Goal: Check status: Check status

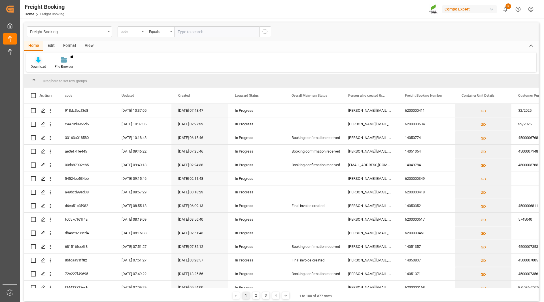
click at [36, 60] on icon at bounding box center [38, 60] width 5 height 6
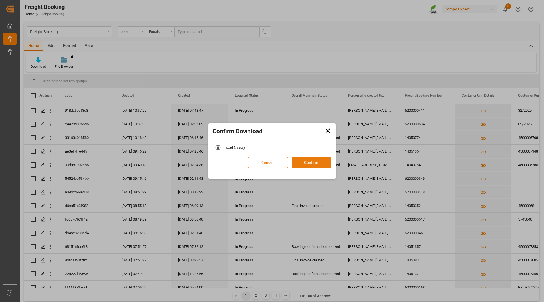
click at [316, 162] on button "Confirm" at bounding box center [312, 162] width 40 height 11
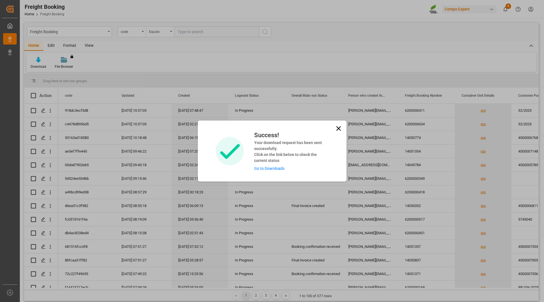
click at [278, 169] on link "Go to Downloads" at bounding box center [269, 168] width 30 height 5
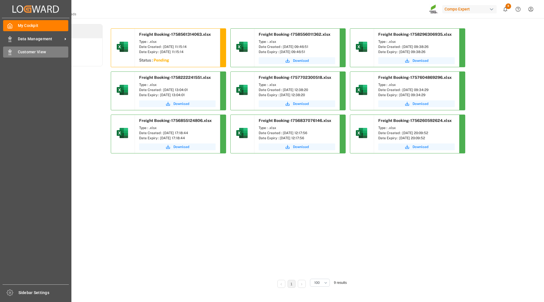
click at [14, 54] on div "Customer View Customer View" at bounding box center [35, 51] width 65 height 11
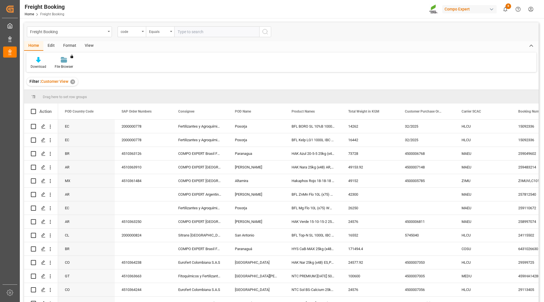
paste input "6200000347"
type input "6200000347"
click at [268, 32] on icon "search button" at bounding box center [265, 31] width 7 height 7
